Goal: Task Accomplishment & Management: Manage account settings

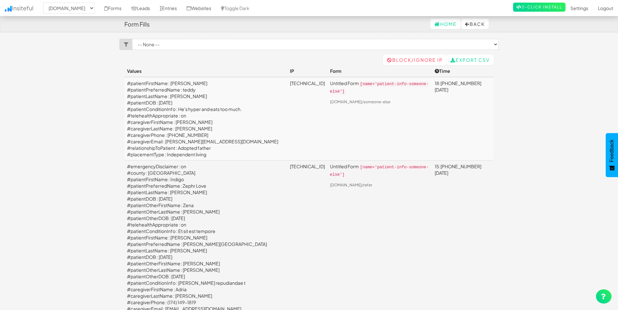
select select "2385"
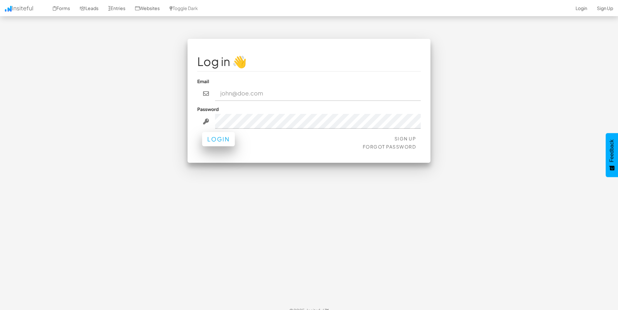
type input "[EMAIL_ADDRESS][DOMAIN_NAME]"
click at [220, 141] on button "Login" at bounding box center [218, 139] width 33 height 14
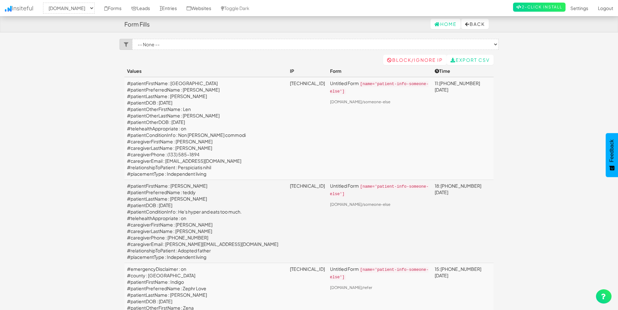
select select "2385"
